Goal: Task Accomplishment & Management: Complete application form

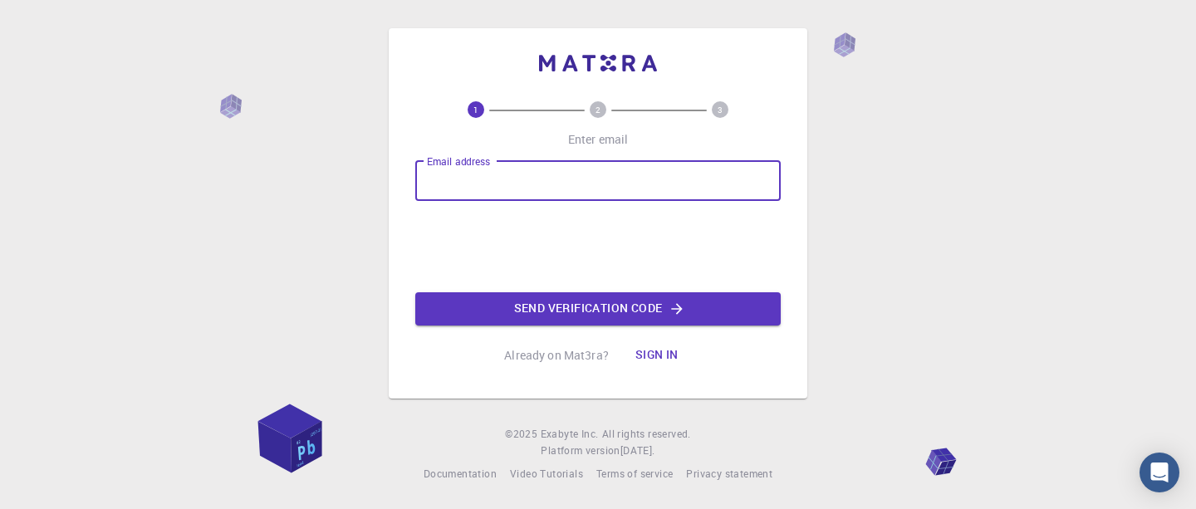
click at [498, 184] on input "Email address" at bounding box center [597, 181] width 365 height 40
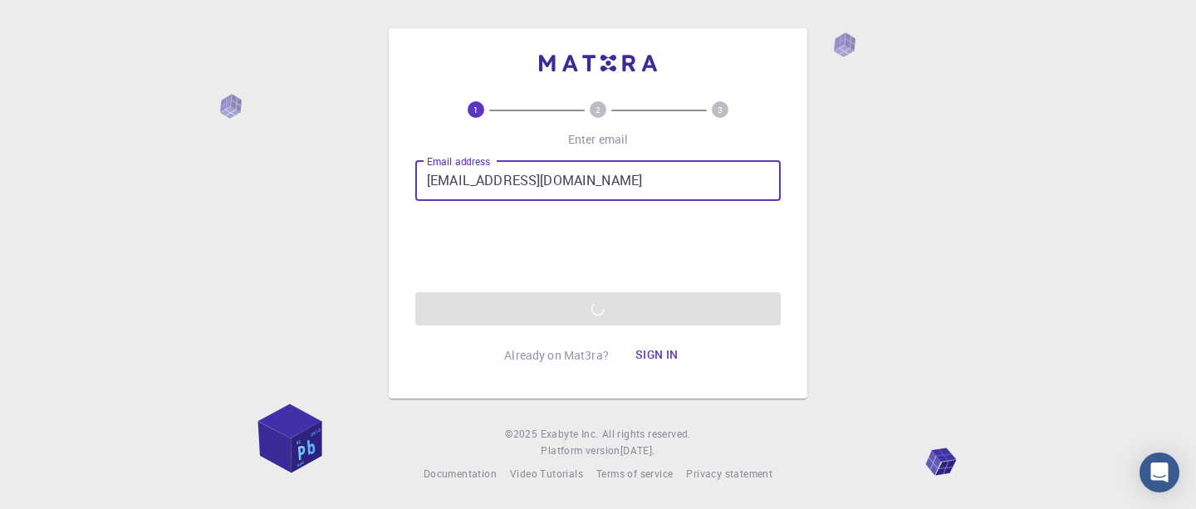
type input "[EMAIL_ADDRESS][DOMAIN_NAME]"
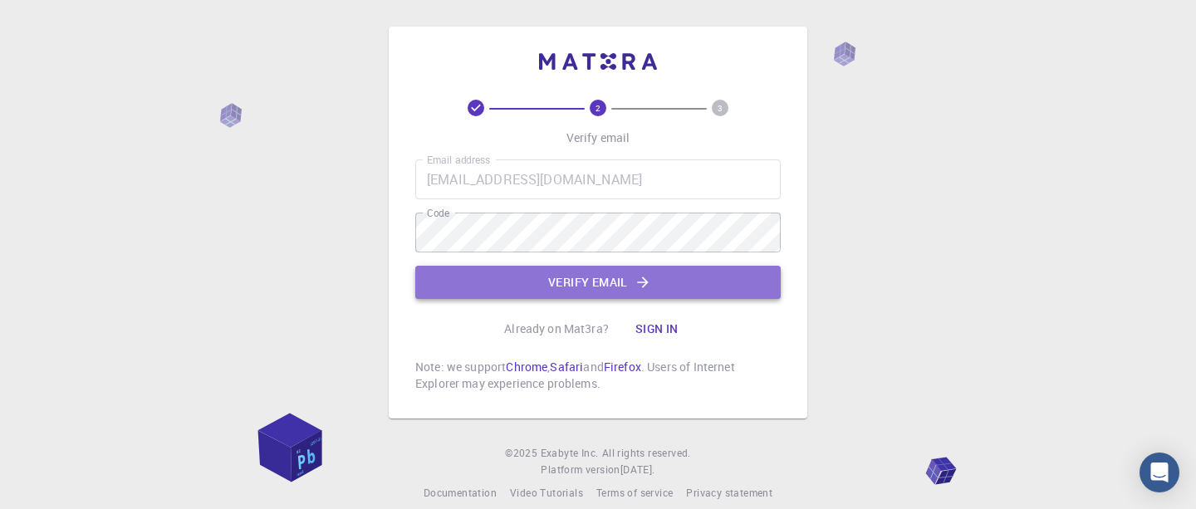
click at [620, 282] on button "Verify email" at bounding box center [597, 282] width 365 height 33
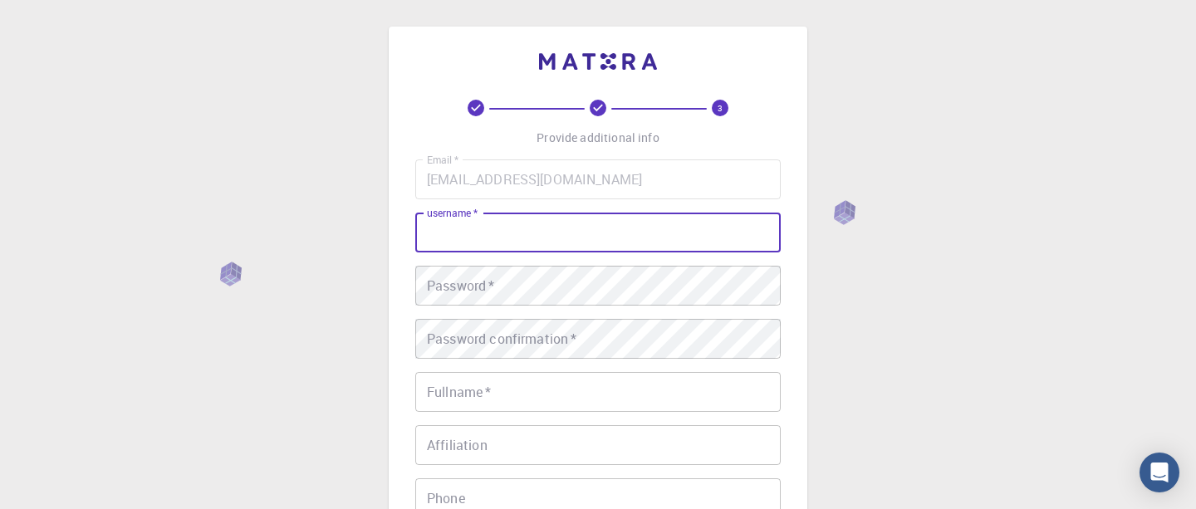
click at [514, 238] on input "username   *" at bounding box center [597, 233] width 365 height 40
type input "[EMAIL_ADDRESS][DOMAIN_NAME]"
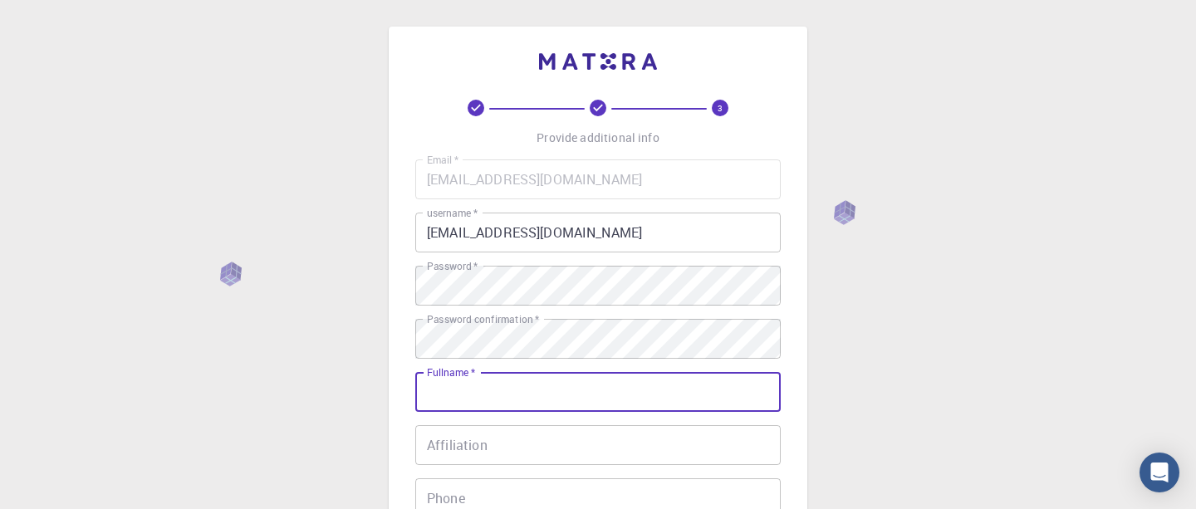
click at [496, 393] on input "Fullname   *" at bounding box center [597, 392] width 365 height 40
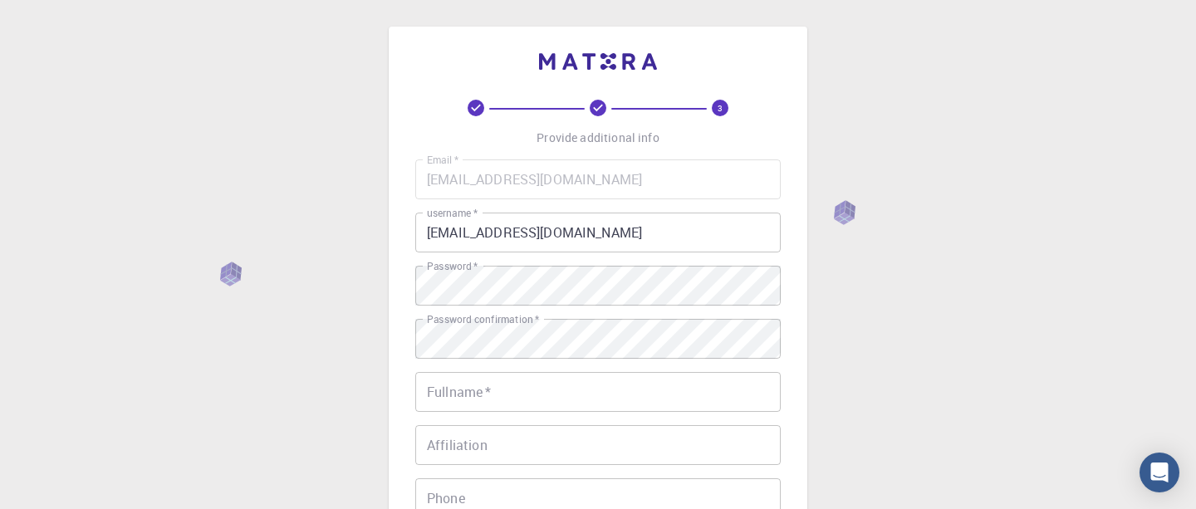
click at [475, 372] on div "Fullname   * Fullname   *" at bounding box center [597, 392] width 365 height 40
click at [493, 397] on input "Fullname   *" at bounding box center [597, 392] width 365 height 40
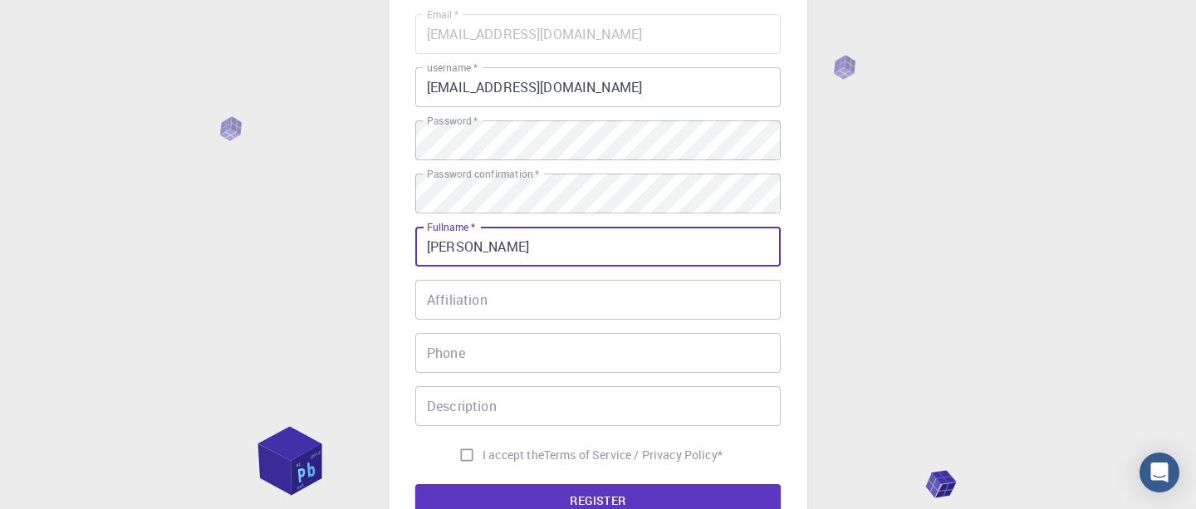
scroll to position [161, 0]
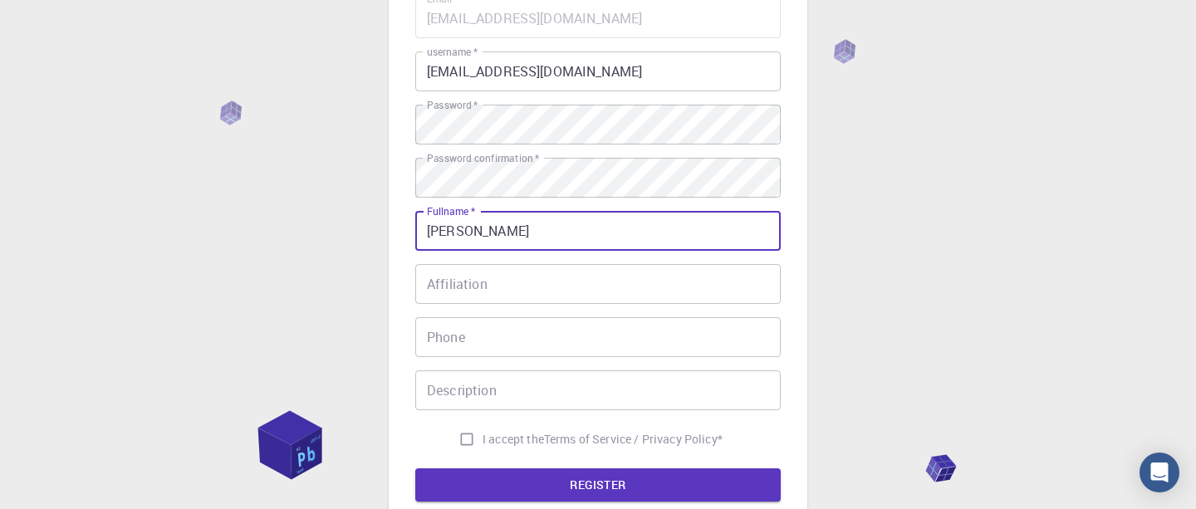
type input "[PERSON_NAME]"
click at [463, 440] on input "I accept the Terms of Service / Privacy Policy *" at bounding box center [467, 440] width 32 height 32
checkbox input "true"
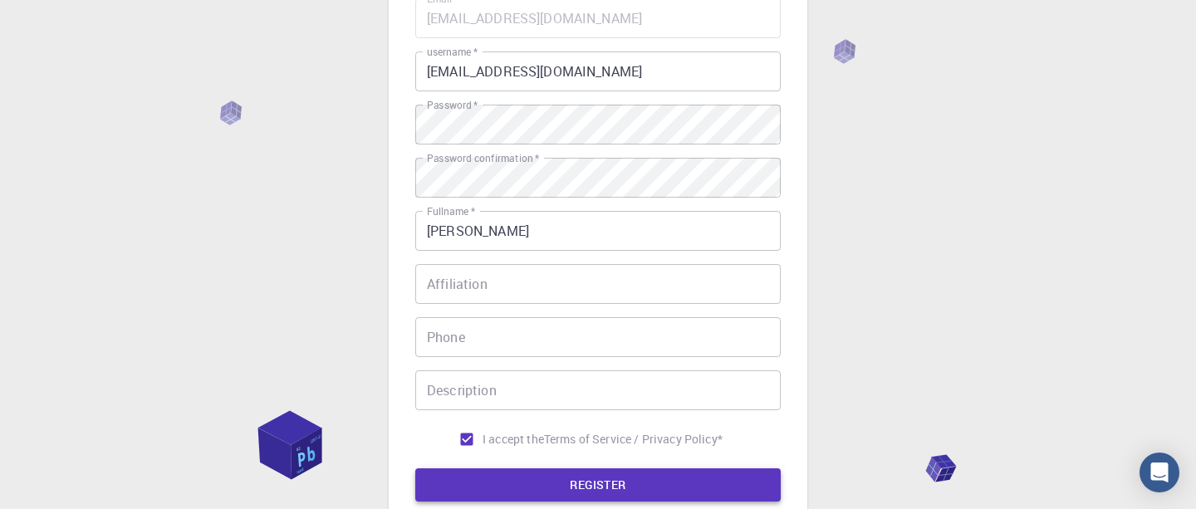
click at [609, 484] on button "REGISTER" at bounding box center [597, 484] width 365 height 33
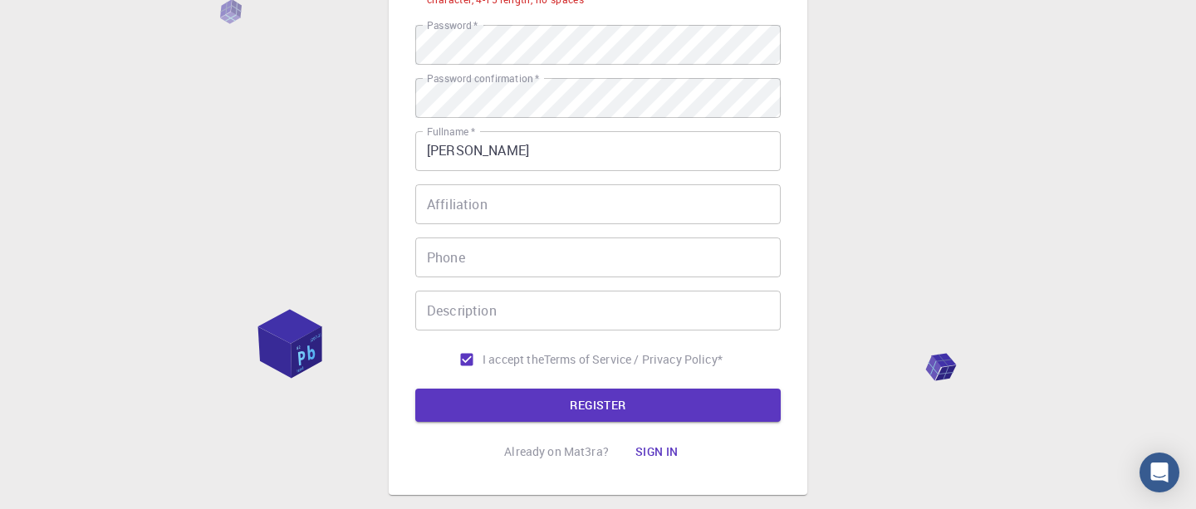
scroll to position [380, 0]
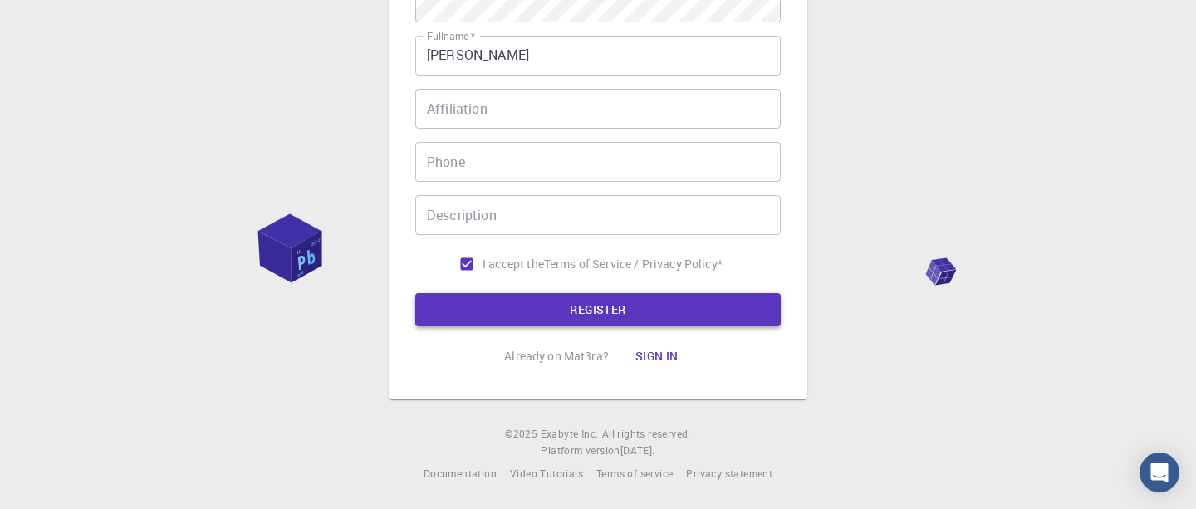
click at [603, 308] on button "REGISTER" at bounding box center [597, 309] width 365 height 33
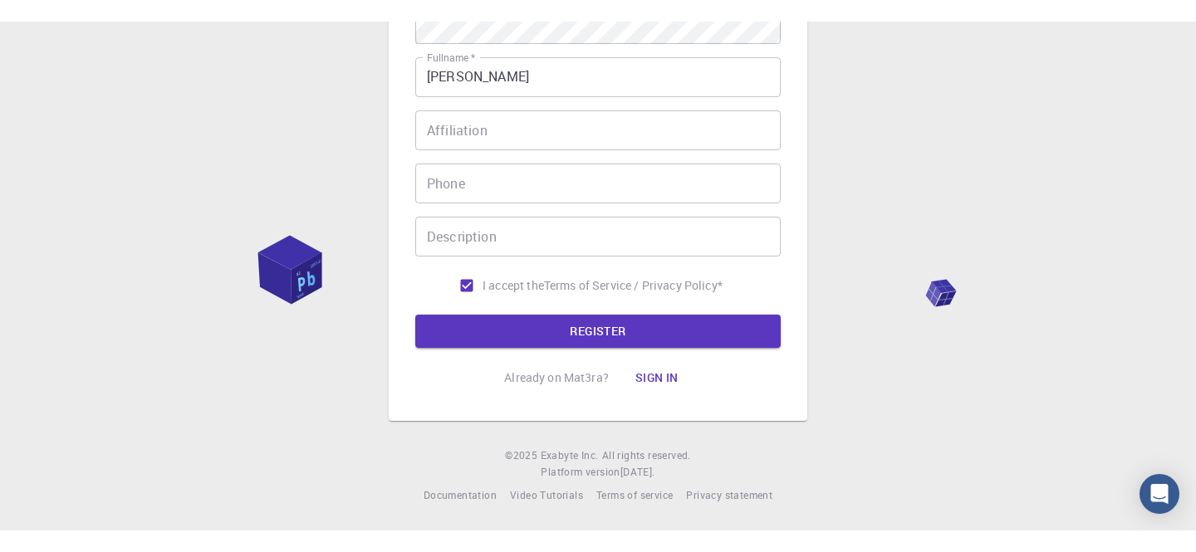
scroll to position [337, 0]
